Goal: Task Accomplishment & Management: Complete application form

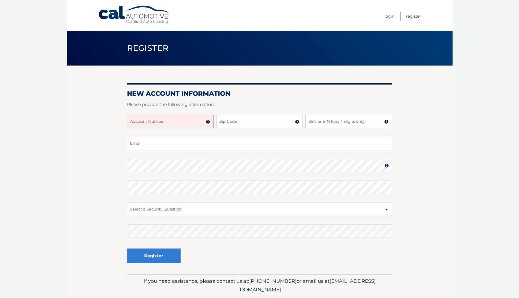
click at [166, 121] on input "Account Number" at bounding box center [170, 121] width 86 height 13
type input "44455986518"
click at [243, 123] on input "Zip Code" at bounding box center [259, 121] width 86 height 13
type input "11530"
type input "desmondwade@yahoo.com"
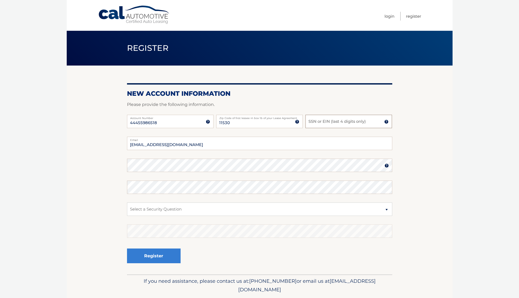
click at [322, 125] on input "SSN or EIN (last 4 digits only)" at bounding box center [348, 121] width 86 height 13
type input "1622"
click at [346, 208] on select "Select a Security Question What was the name of your elementary school? What is…" at bounding box center [259, 209] width 265 height 13
select select "2"
click at [127, 203] on select "Select a Security Question What was the name of your elementary school? What is…" at bounding box center [259, 209] width 265 height 13
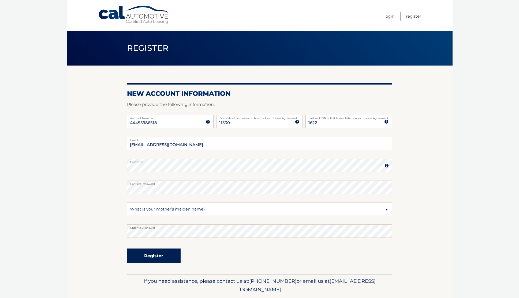
click at [153, 257] on button "Register" at bounding box center [154, 256] width 54 height 15
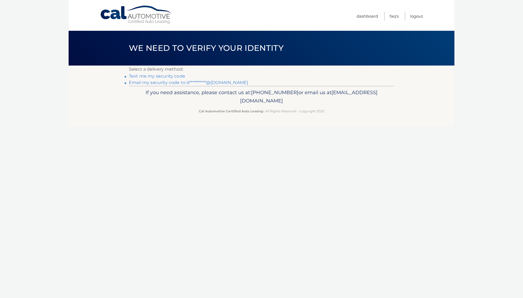
click at [158, 75] on link "Text me my security code" at bounding box center [157, 76] width 56 height 5
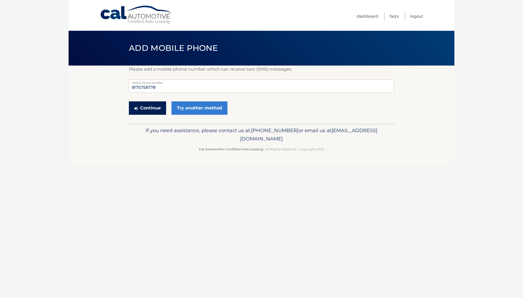
click at [148, 110] on button "Continue" at bounding box center [147, 107] width 37 height 13
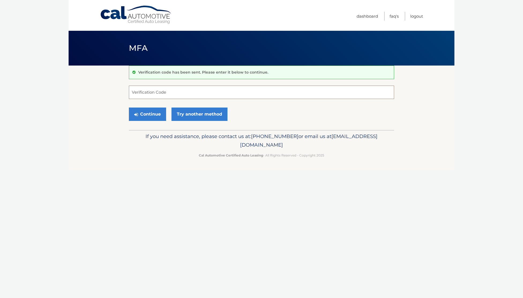
click at [179, 93] on input "Verification Code" at bounding box center [261, 92] width 265 height 13
type input "879912"
click at [154, 115] on button "Continue" at bounding box center [147, 114] width 37 height 13
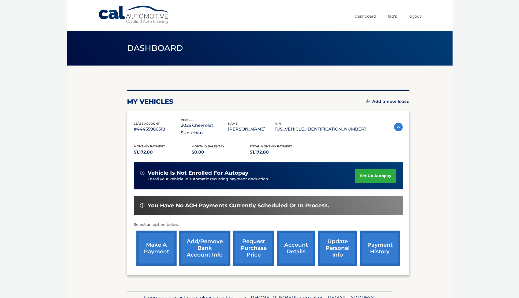
click at [370, 169] on link "set up autopay" at bounding box center [375, 176] width 41 height 14
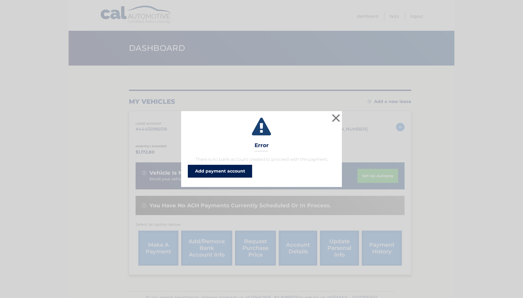
click at [234, 172] on link "Add payment account" at bounding box center [220, 171] width 64 height 13
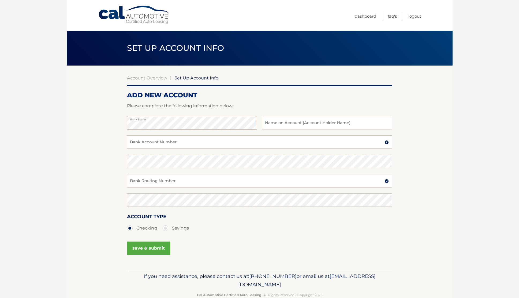
click at [115, 125] on section "Account Overview | Set Up Account Info ADD NEW ACCOUNT Please complete the foll…" at bounding box center [260, 168] width 386 height 204
click at [290, 127] on input "text" at bounding box center [327, 122] width 130 height 13
type input "Desmond Wade"
click at [194, 144] on input "Bank Account Number" at bounding box center [259, 142] width 265 height 13
type input "6300494887"
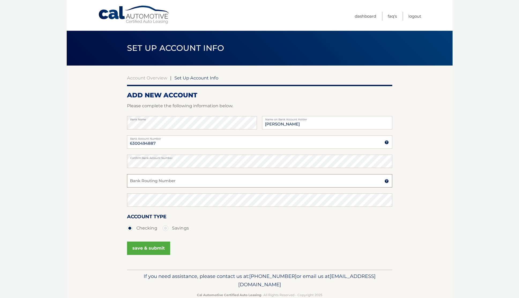
click at [196, 182] on input "Bank Routing Number" at bounding box center [259, 180] width 265 height 13
type input "021000021"
click at [154, 250] on button "save & submit" at bounding box center [148, 248] width 43 height 13
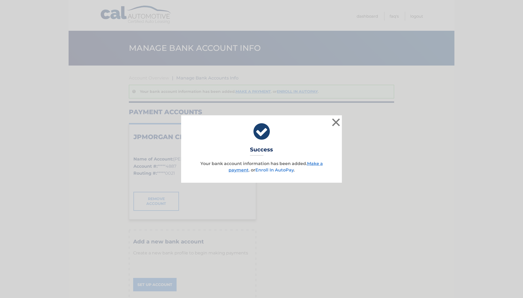
click at [273, 172] on link "Enroll In AutoPay" at bounding box center [274, 170] width 38 height 5
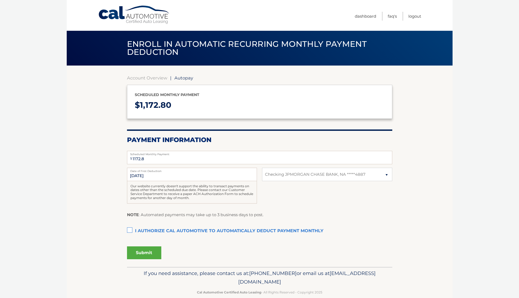
select select "NzcwZmY5MmMtNDZlMy00MzZkLTg1NDAtZjA0ODI4ZDNlZDRk"
click at [142, 174] on input "9/28/2025" at bounding box center [192, 174] width 130 height 13
click at [156, 176] on input "9/28/2025" at bounding box center [192, 174] width 130 height 13
click at [137, 175] on input "9/28/2025" at bounding box center [192, 174] width 130 height 13
click at [139, 176] on input "9/28/2025" at bounding box center [192, 174] width 130 height 13
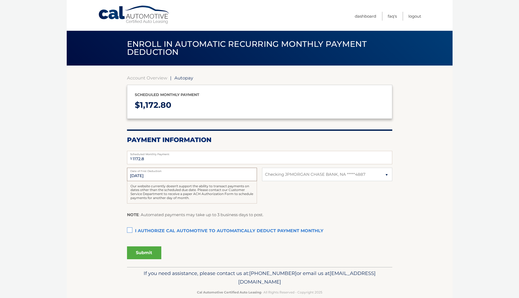
click at [146, 178] on input "9/28/2025" at bounding box center [192, 174] width 130 height 13
click at [157, 176] on input "9/28/2025" at bounding box center [192, 174] width 130 height 13
drag, startPoint x: 157, startPoint y: 176, endPoint x: 153, endPoint y: 176, distance: 4.0
click at [156, 176] on input "9/28/2025" at bounding box center [192, 174] width 130 height 13
click at [153, 177] on input "9/28/2025" at bounding box center [192, 174] width 130 height 13
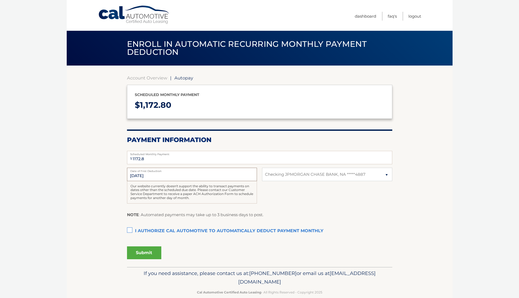
click at [139, 175] on input "9/28/2025" at bounding box center [192, 174] width 130 height 13
click at [138, 176] on input "9/28/2025" at bounding box center [192, 174] width 130 height 13
click at [167, 176] on input "9/28/2025" at bounding box center [192, 174] width 130 height 13
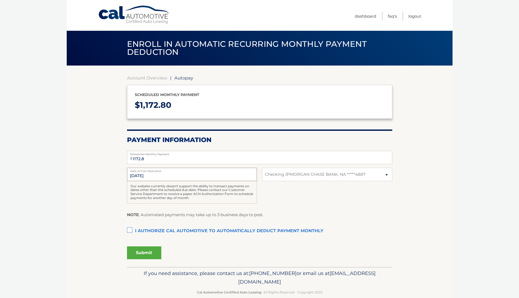
click at [167, 176] on input "9/28/2025" at bounding box center [192, 174] width 130 height 13
click at [182, 176] on input "9/28/2025" at bounding box center [192, 174] width 130 height 13
click at [130, 231] on label "I authorize cal automotive to automatically deduct payment monthly This checkbo…" at bounding box center [259, 231] width 265 height 11
click at [0, 0] on input "I authorize cal automotive to automatically deduct payment monthly This checkbo…" at bounding box center [0, 0] width 0 height 0
click at [145, 253] on button "Submit" at bounding box center [144, 253] width 34 height 13
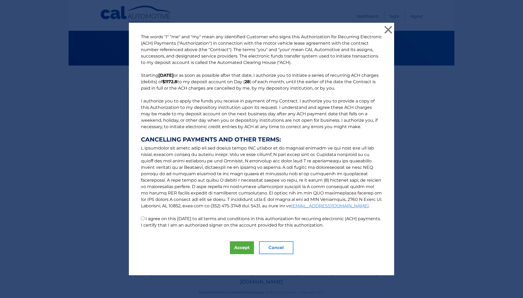
click at [141, 219] on input "I agree on this 08/29/2025 to all terms and conditions in this authorization fo…" at bounding box center [142, 218] width 3 height 3
checkbox input "true"
click at [234, 251] on button "Accept" at bounding box center [242, 248] width 24 height 13
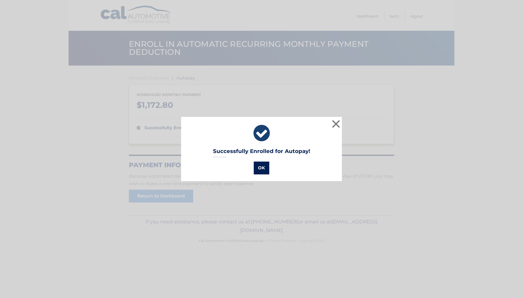
click at [257, 168] on button "OK" at bounding box center [262, 168] width 16 height 13
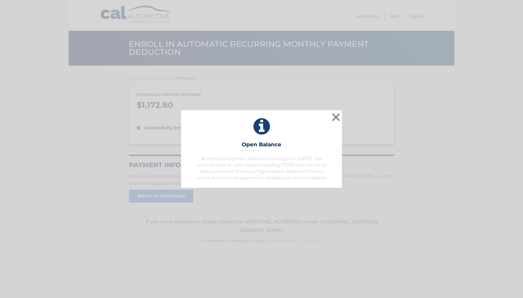
click at [303, 173] on link "click here" at bounding box center [309, 171] width 20 height 5
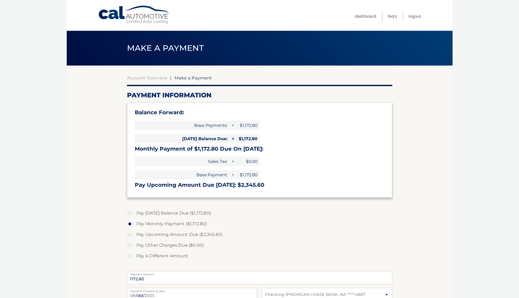
select select "NzcwZmY5MmMtNDZlMy00MzZkLTg1NDAtZjA0ODI4ZDNlZDRk"
click at [131, 213] on label "Pay Today's Balance Due ($1,172.80)" at bounding box center [259, 213] width 265 height 11
click at [131, 213] on input "Pay Today's Balance Due ($1,172.80)" at bounding box center [131, 212] width 5 height 9
radio input "true"
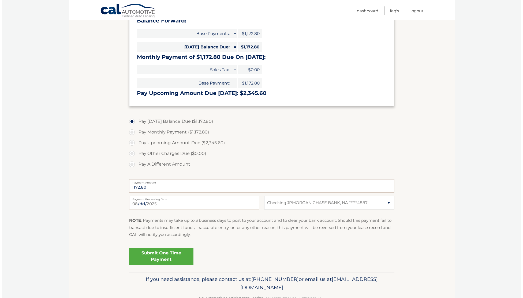
scroll to position [107, 0]
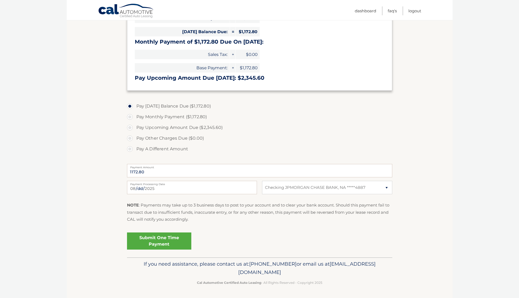
click at [164, 242] on link "Submit One Time Payment" at bounding box center [159, 241] width 64 height 17
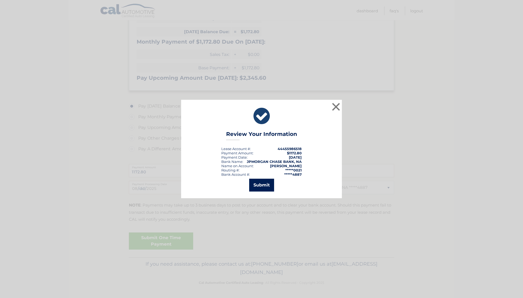
click at [255, 187] on button "Submit" at bounding box center [261, 185] width 25 height 13
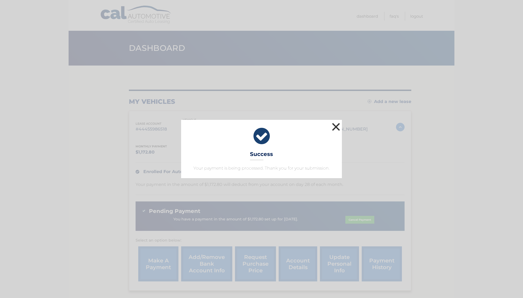
click at [336, 126] on button "×" at bounding box center [335, 127] width 11 height 11
